Goal: Task Accomplishment & Management: Manage account settings

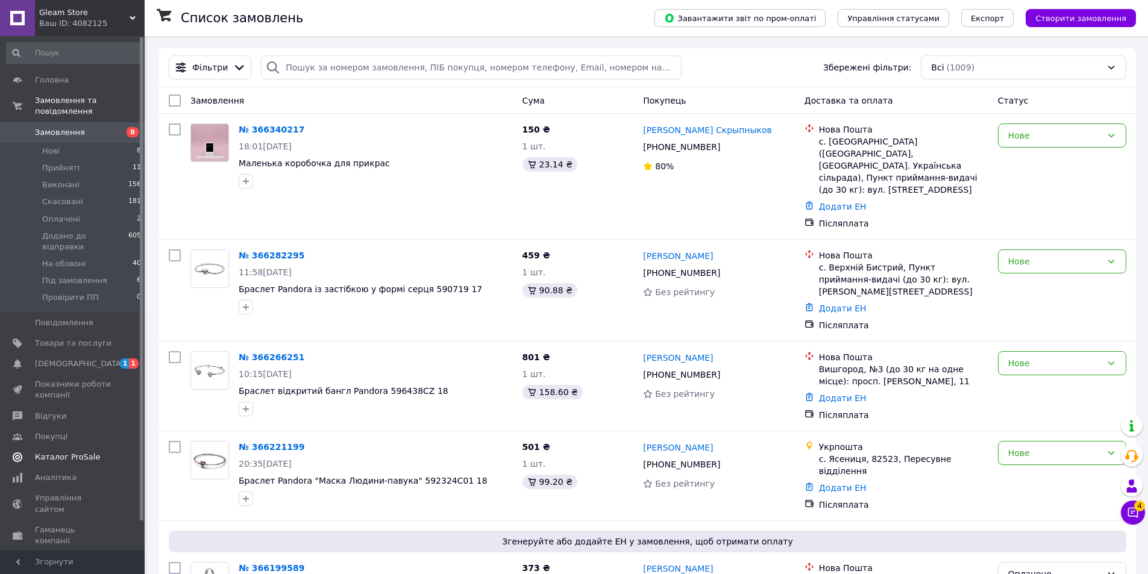
click at [69, 452] on span "Каталог ProSale" at bounding box center [67, 457] width 65 height 11
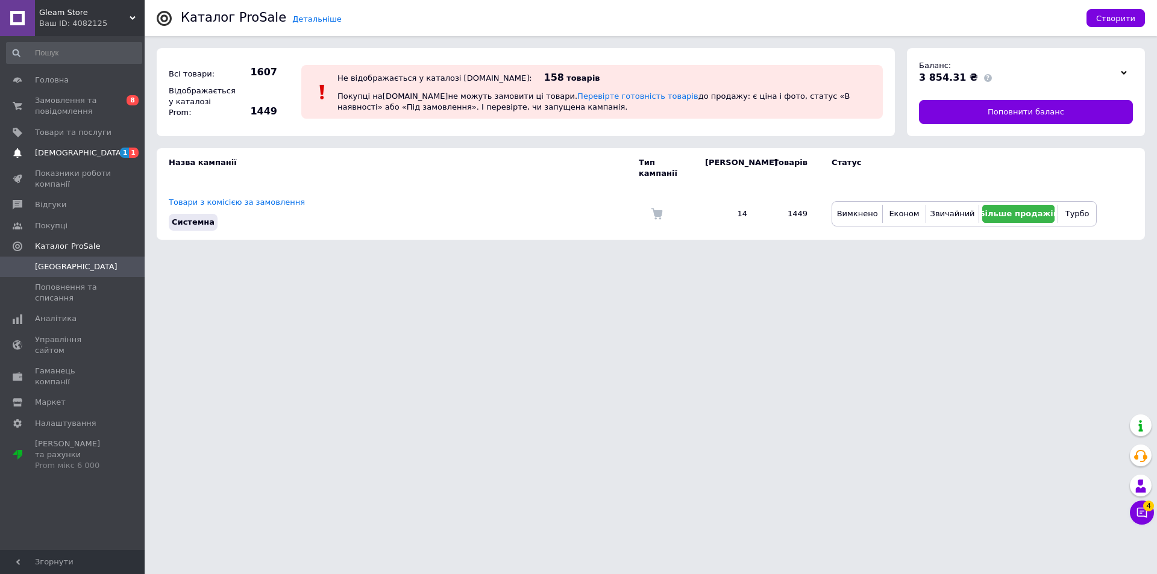
click at [107, 154] on span "[DEMOGRAPHIC_DATA]" at bounding box center [73, 153] width 77 height 11
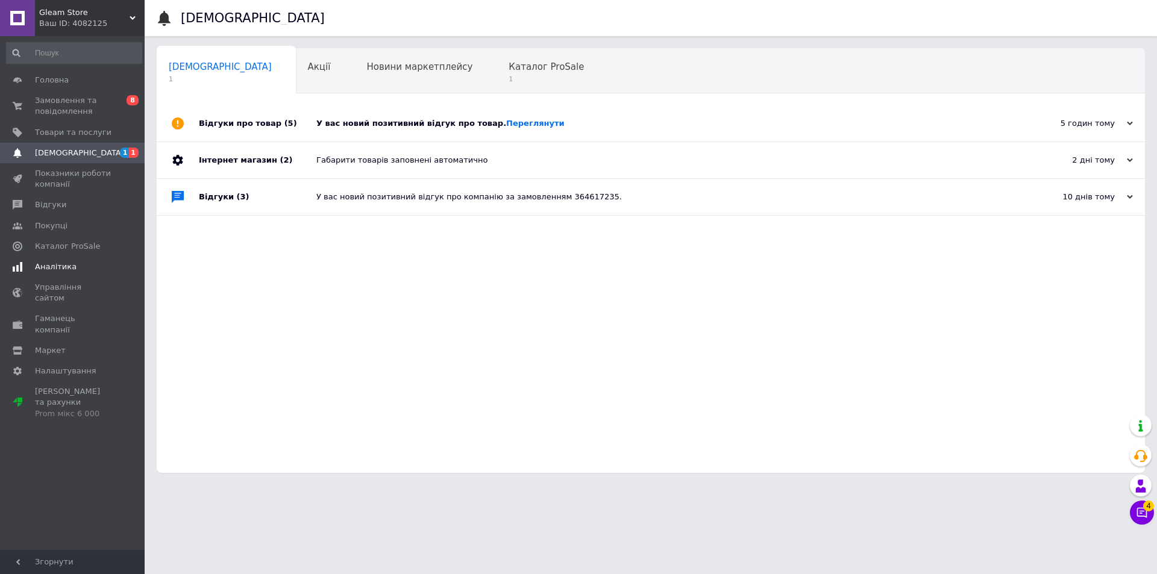
click at [57, 267] on span "Аналітика" at bounding box center [56, 267] width 42 height 11
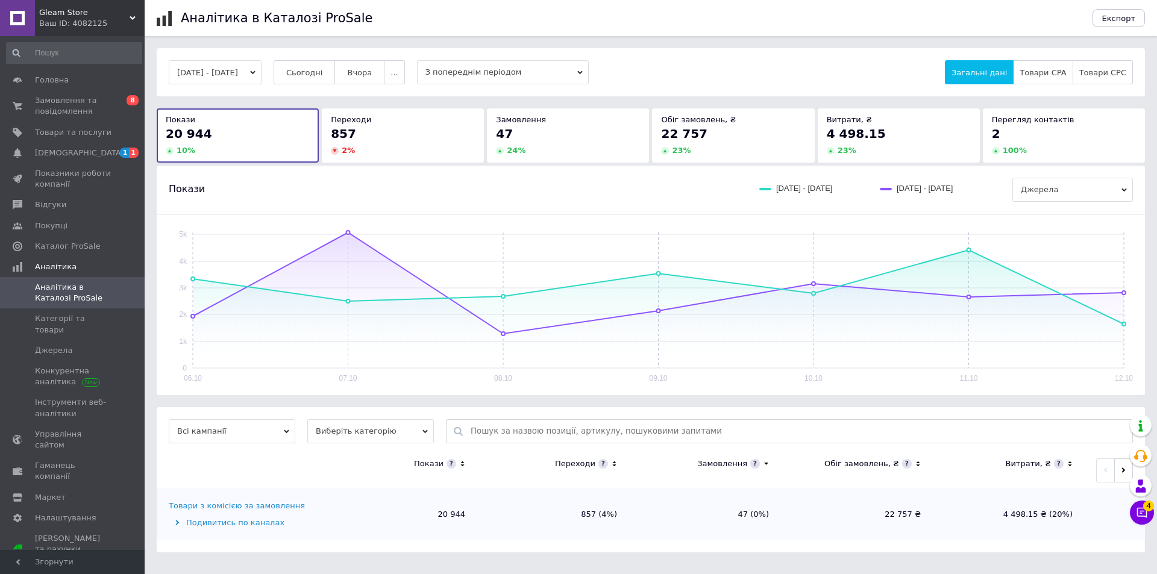
click at [251, 75] on button "[DATE] - [DATE]" at bounding box center [215, 72] width 93 height 24
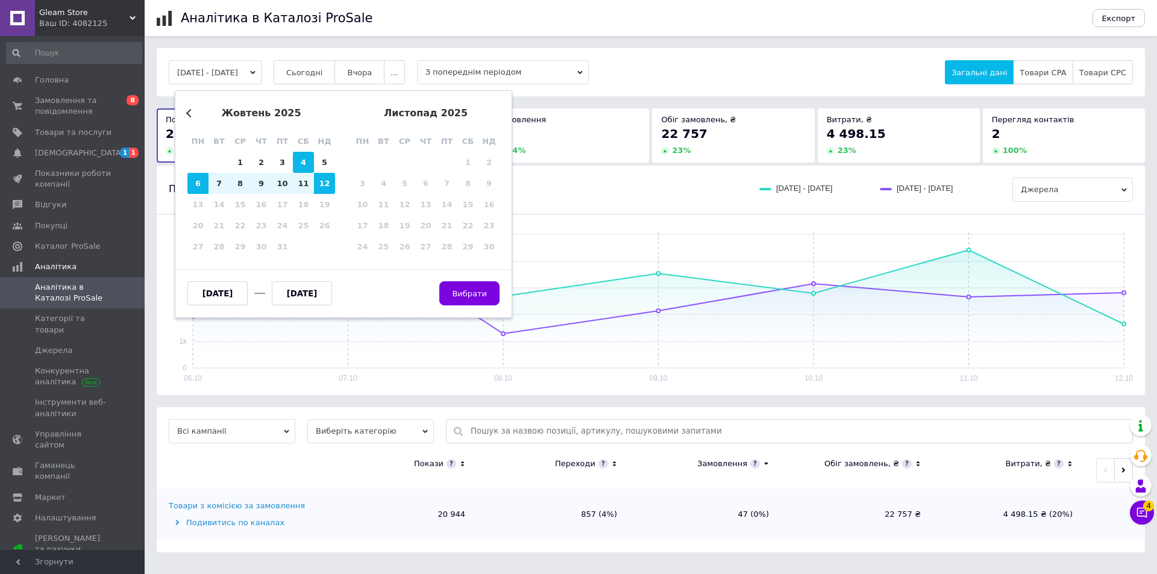
click at [297, 165] on div "4" at bounding box center [303, 162] width 21 height 21
type input "[DATE]"
click at [289, 181] on div "10" at bounding box center [282, 183] width 21 height 21
type input "[DATE]"
click at [472, 297] on span "Вибрати" at bounding box center [469, 293] width 35 height 9
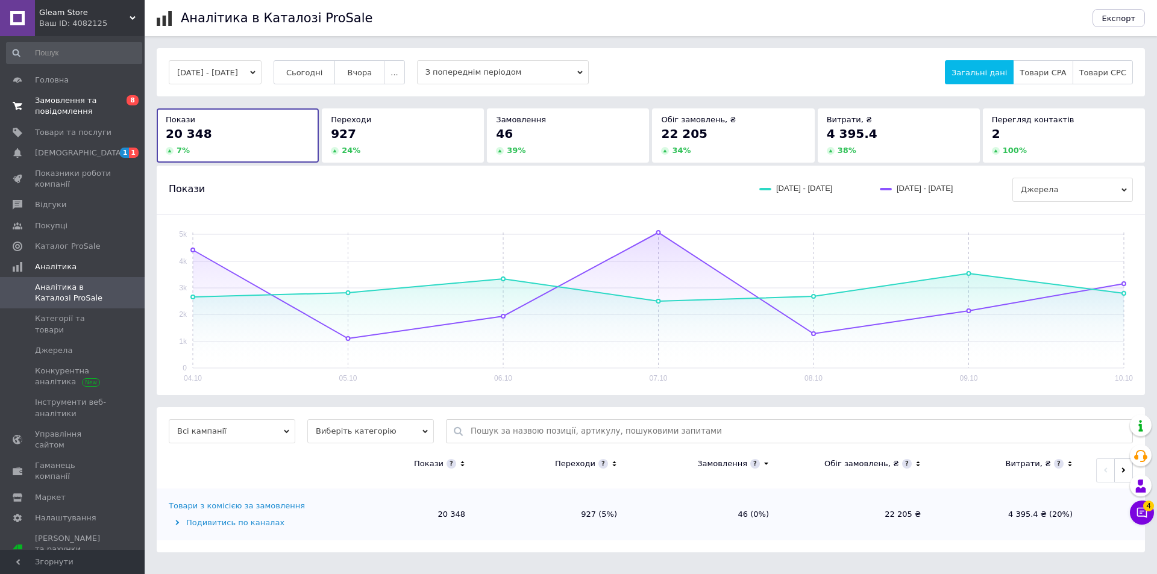
click at [69, 104] on span "Замовлення та повідомлення" at bounding box center [73, 106] width 77 height 22
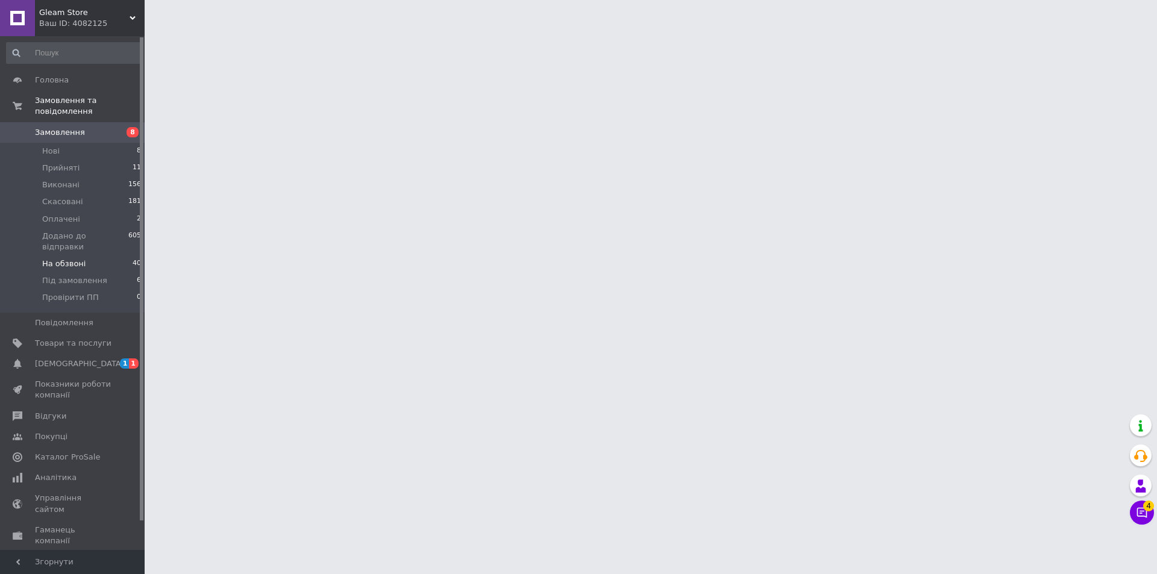
click at [64, 259] on span "На обзвоні" at bounding box center [63, 264] width 43 height 11
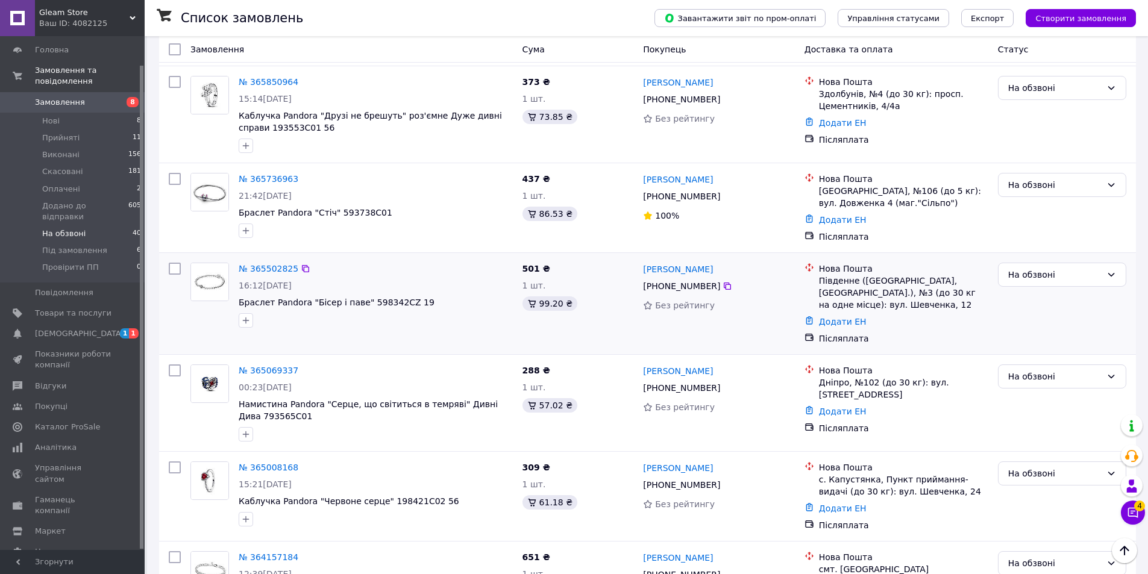
scroll to position [241, 0]
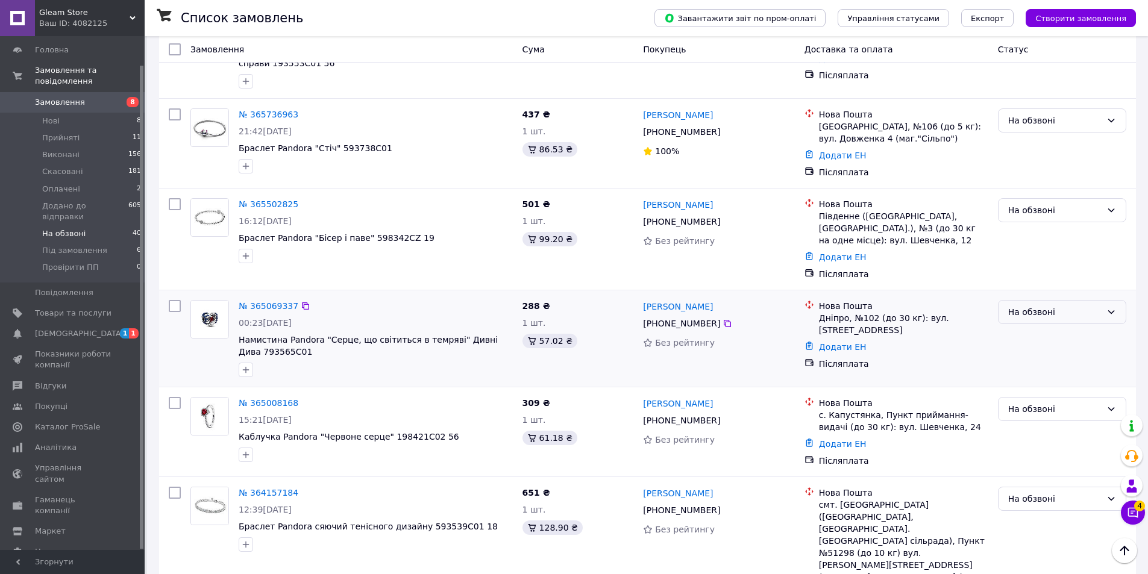
click at [1020, 316] on div "На обзвоні" at bounding box center [1054, 312] width 93 height 13
click at [1044, 420] on li "Додано до відправки" at bounding box center [1062, 426] width 127 height 22
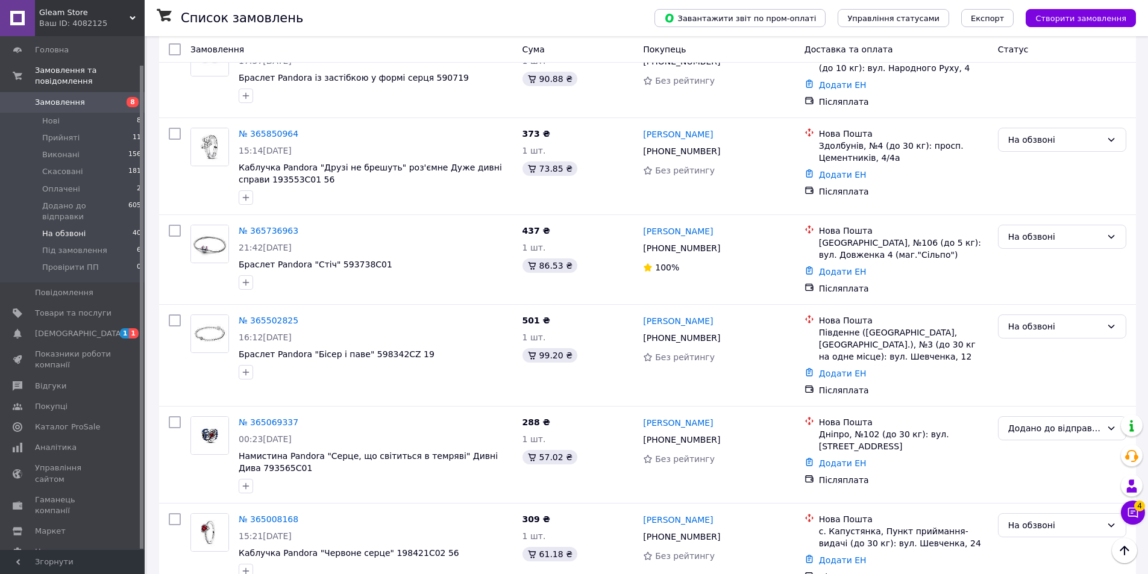
scroll to position [0, 0]
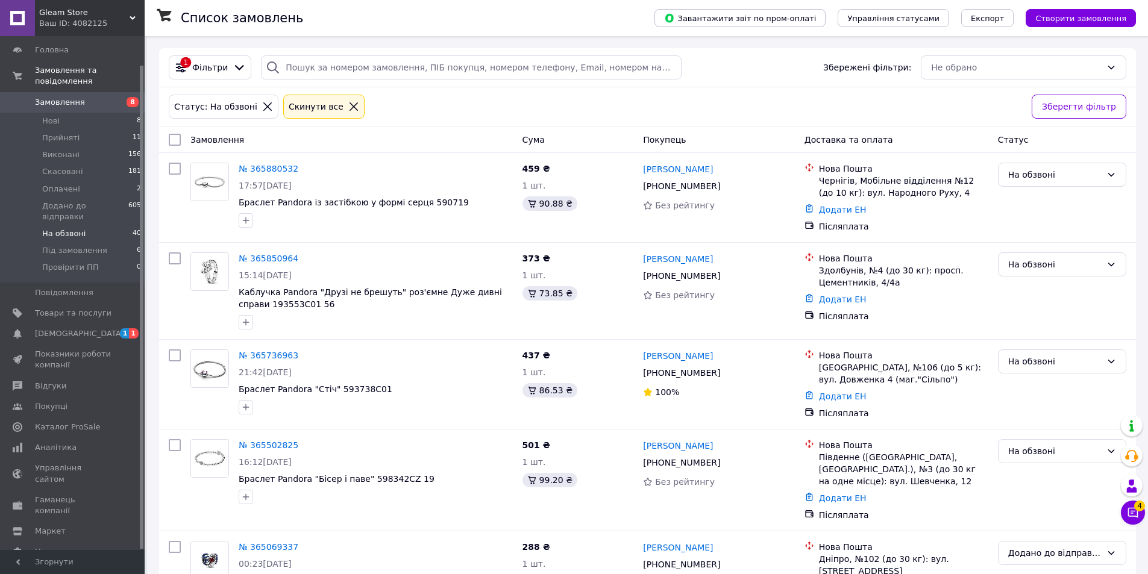
click at [110, 97] on span "Замовлення" at bounding box center [73, 102] width 77 height 11
